Goal: Find specific page/section: Find specific page/section

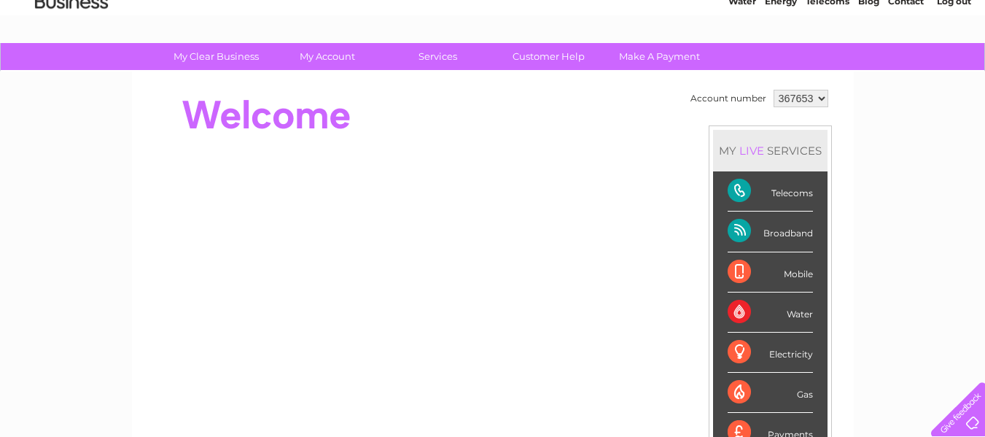
scroll to position [61, 0]
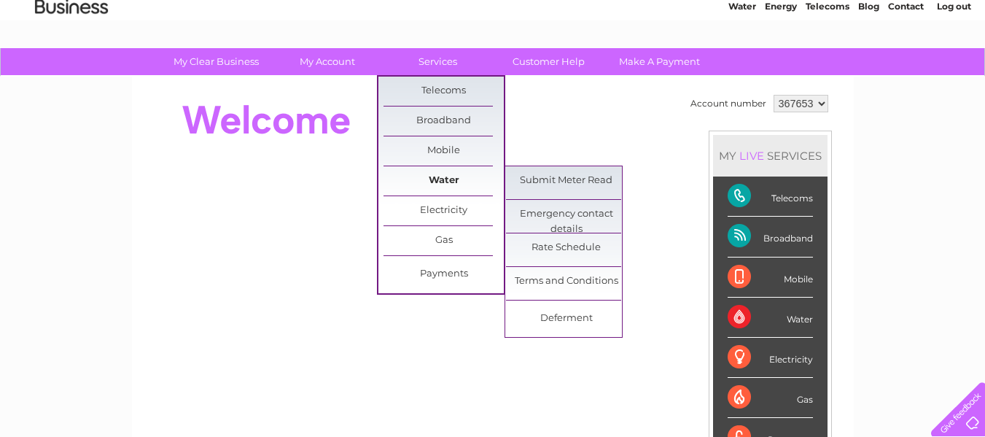
click at [439, 182] on link "Water" at bounding box center [443, 180] width 120 height 29
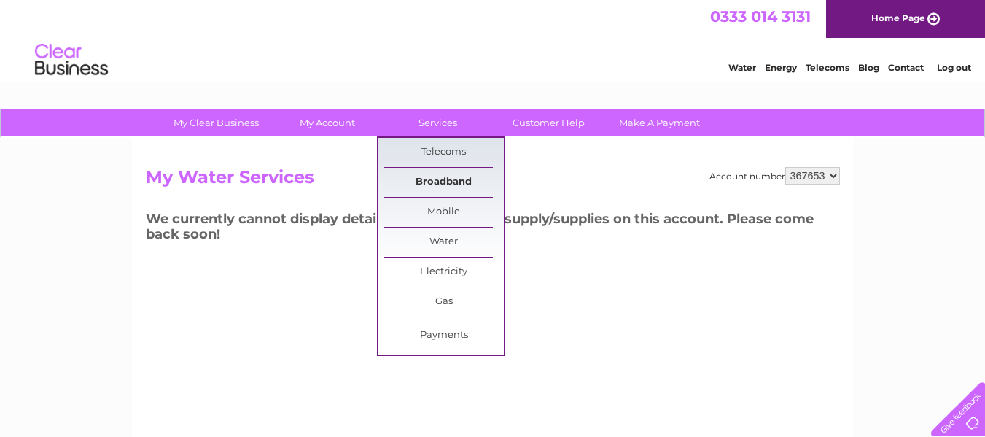
click at [423, 182] on link "Broadband" at bounding box center [443, 182] width 120 height 29
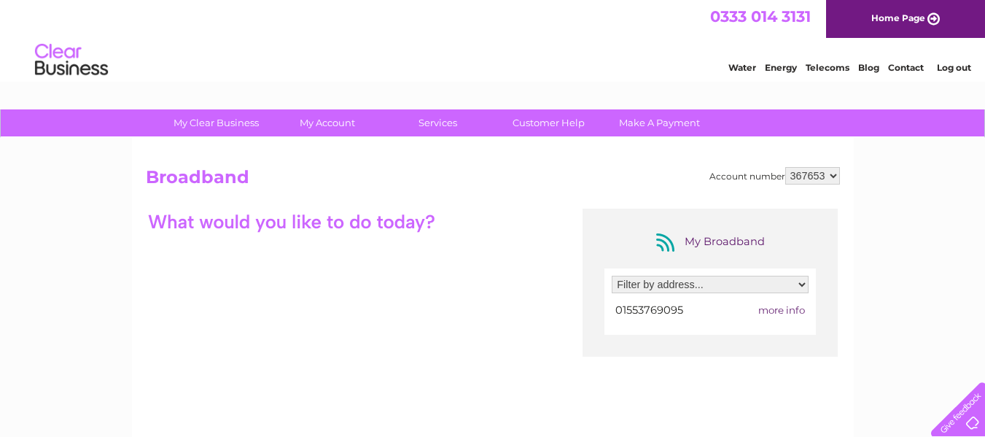
click at [313, 198] on div "Account number 367653 Broadband My Broadband Filter by address... 5 St. Anns Fo…" at bounding box center [493, 370] width 694 height 407
